Goal: Information Seeking & Learning: Learn about a topic

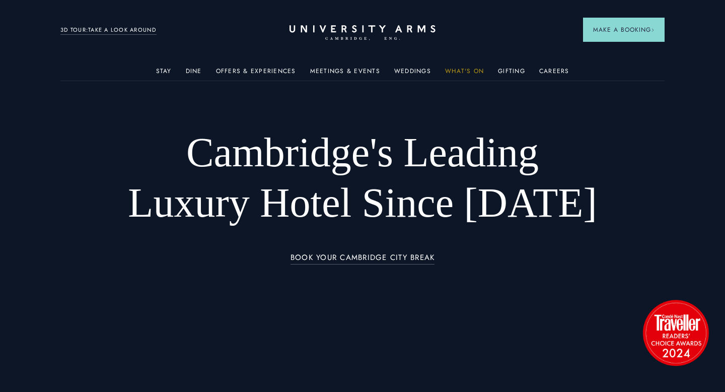
scroll to position [1, 0]
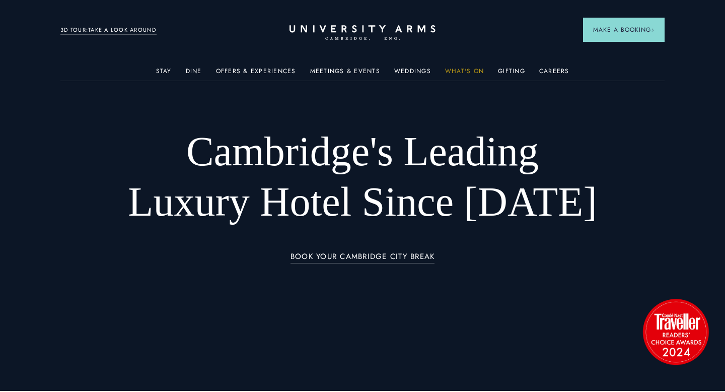
click at [468, 69] on link "What's On" at bounding box center [464, 73] width 39 height 13
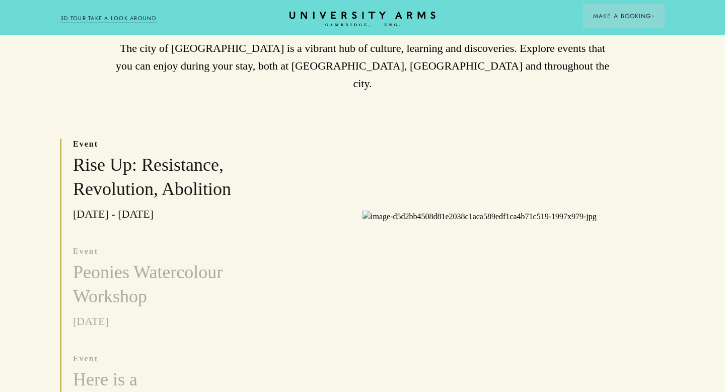
scroll to position [215, 0]
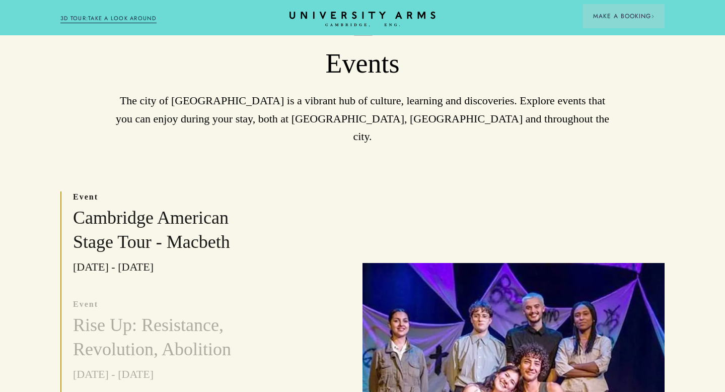
scroll to position [206, 0]
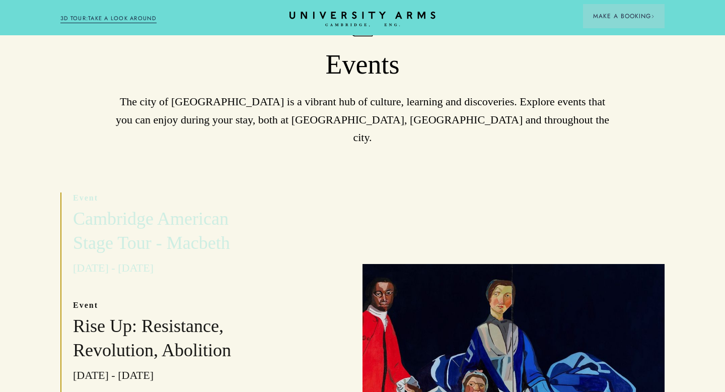
click at [176, 207] on h3 "Cambridge American Stage Tour - Macbeth" at bounding box center [171, 231] width 197 height 48
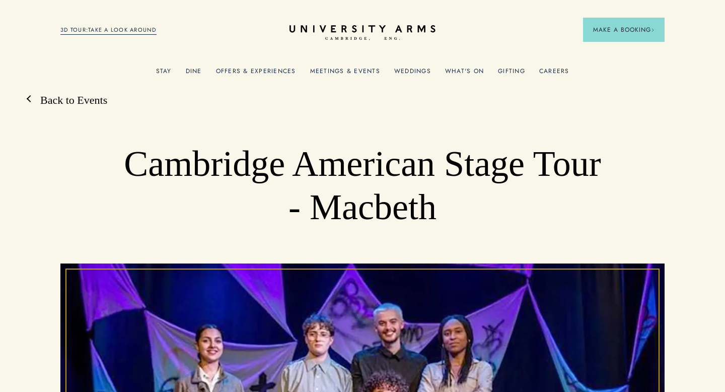
click at [73, 98] on link "Back to Events" at bounding box center [68, 100] width 77 height 15
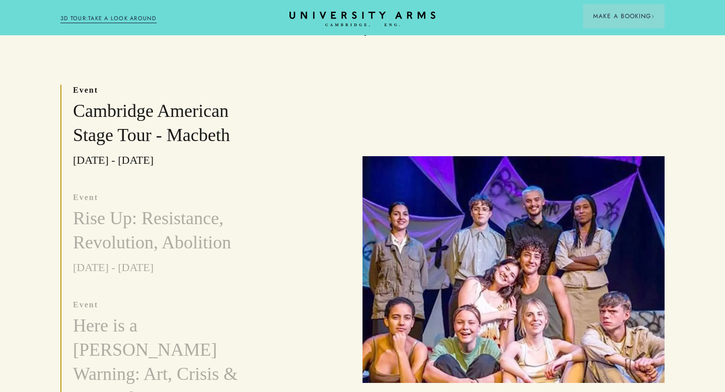
scroll to position [279, 0]
